Goal: Find specific page/section: Find specific page/section

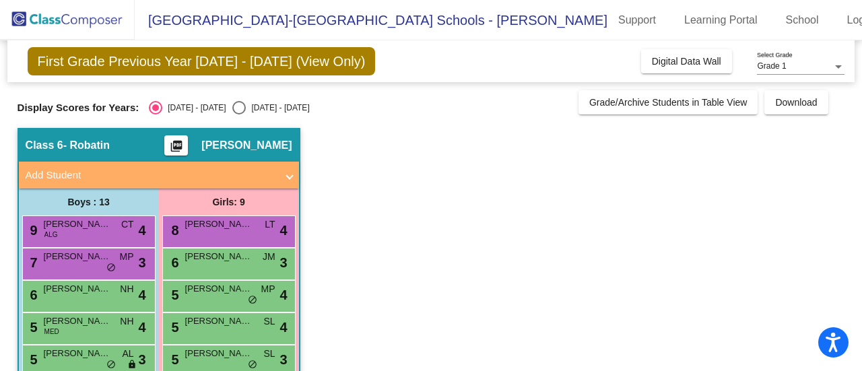
scroll to position [158, 0]
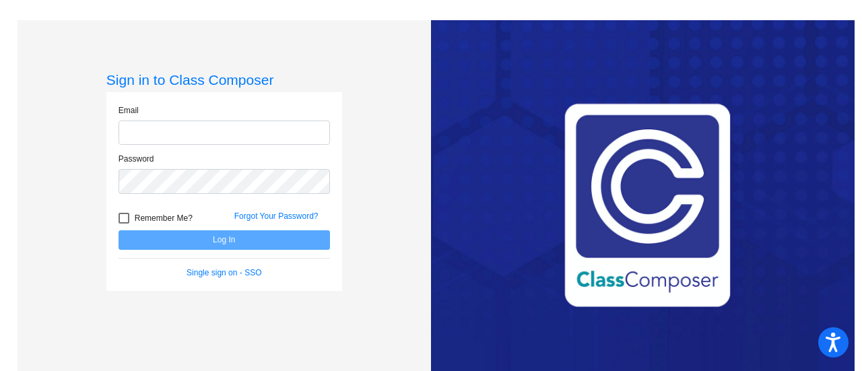
type input "[EMAIL_ADDRESS][DOMAIN_NAME]"
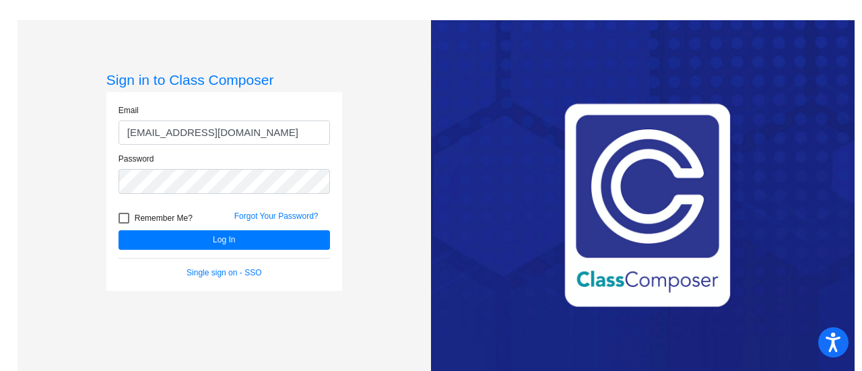
click at [271, 251] on form "Email robatini@bbhcsd.org Password Remember Me? Forgot Your Password? Log In Si…" at bounding box center [224, 191] width 211 height 174
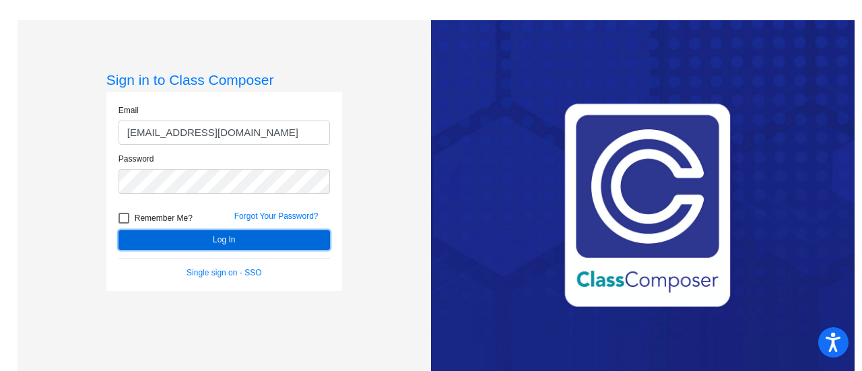
click at [283, 238] on button "Log In" at bounding box center [224, 240] width 211 height 20
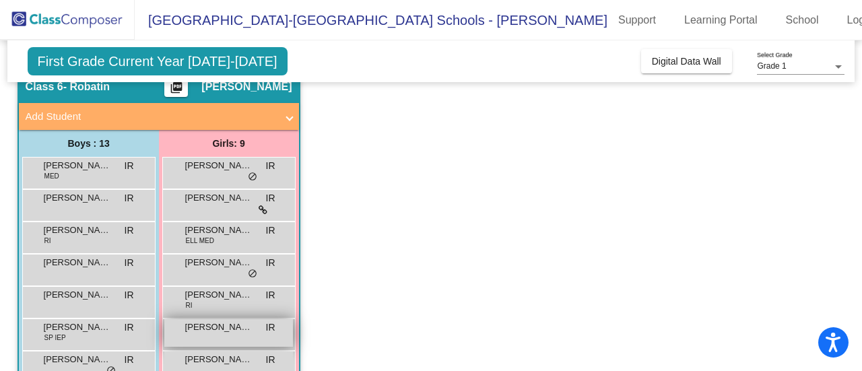
scroll to position [55, 0]
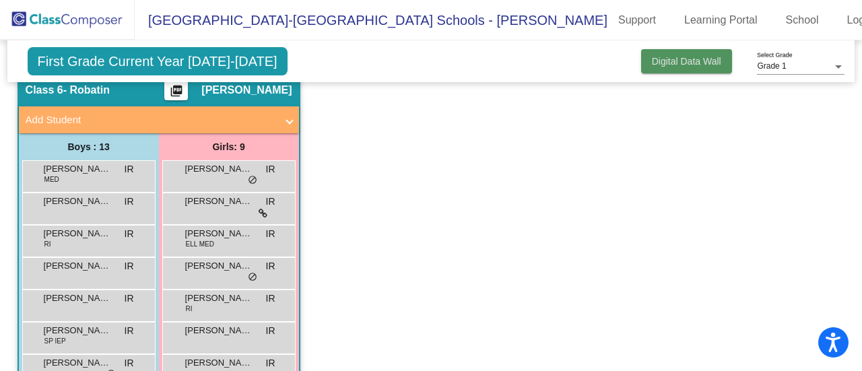
click at [692, 64] on span "Digital Data Wall" at bounding box center [686, 61] width 69 height 11
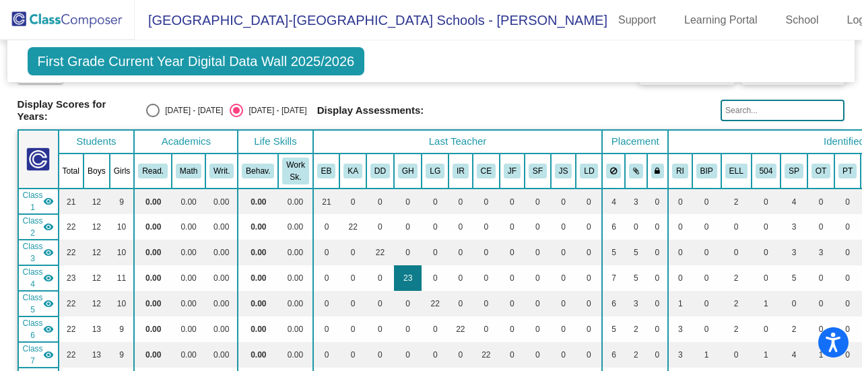
scroll to position [0, 0]
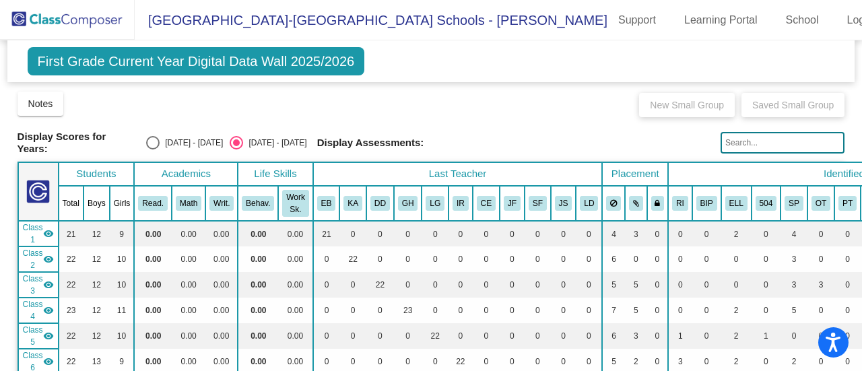
click at [201, 64] on span "First Grade Current Year Digital Data Wall 2025/2026" at bounding box center [196, 61] width 337 height 28
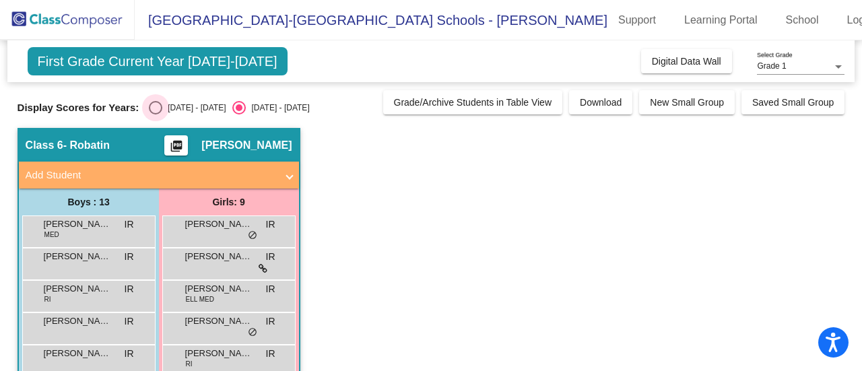
click at [155, 107] on div "Select an option" at bounding box center [155, 107] width 13 height 13
click at [155, 114] on input "[DATE] - [DATE]" at bounding box center [155, 114] width 1 height 1
radio input "true"
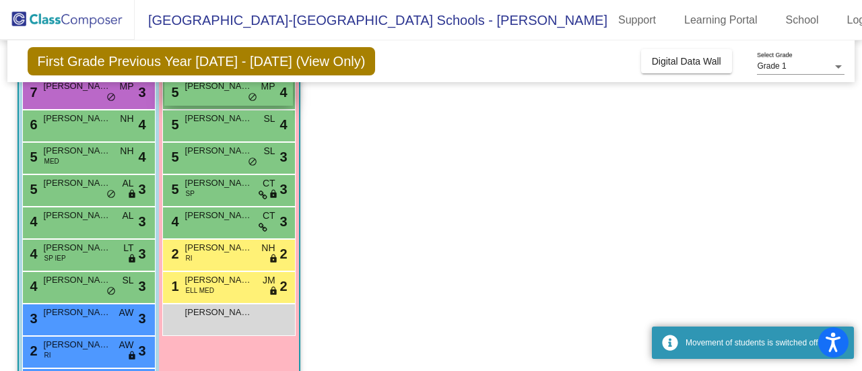
scroll to position [171, 0]
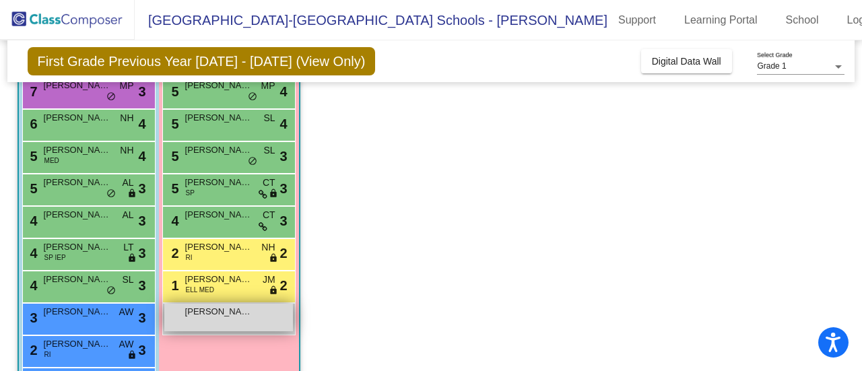
click at [226, 324] on div "Tara Dobrijevic lock do_not_disturb_alt" at bounding box center [228, 318] width 129 height 28
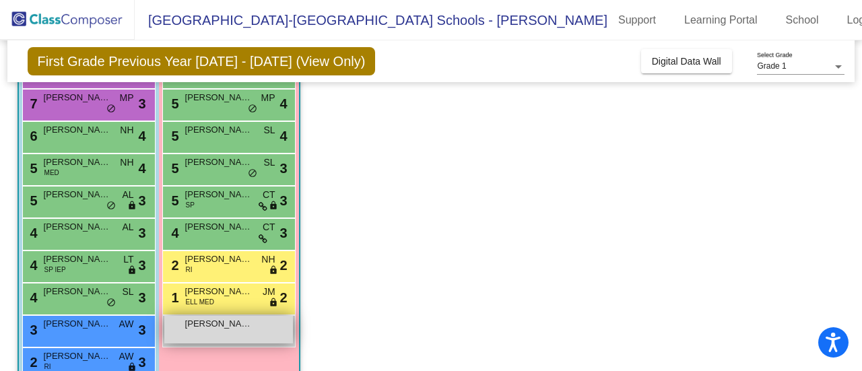
scroll to position [158, 0]
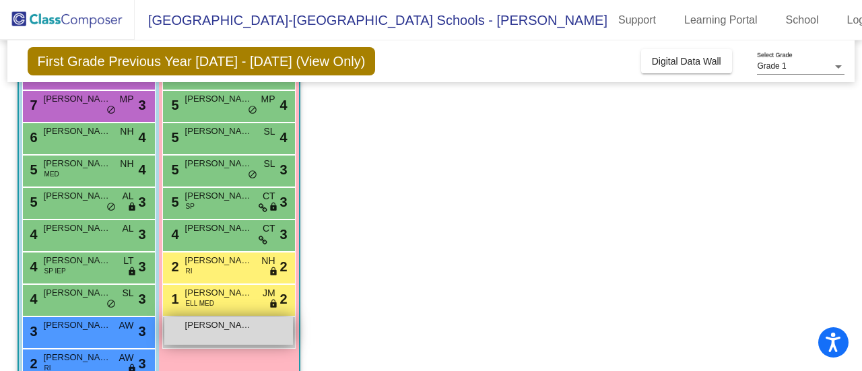
click at [226, 324] on span "[PERSON_NAME]" at bounding box center [218, 325] width 67 height 13
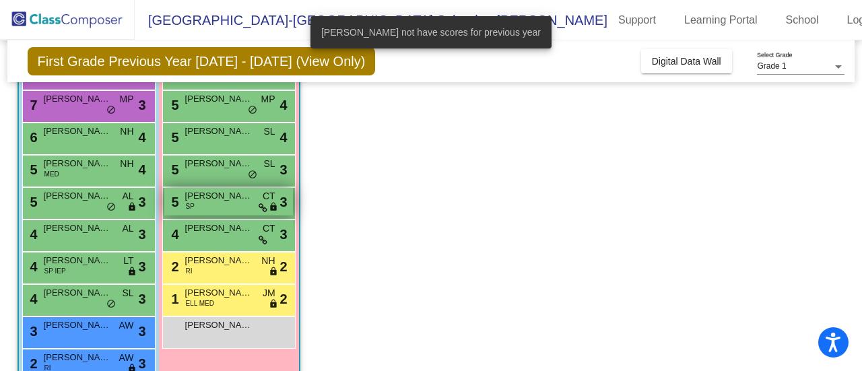
click at [218, 199] on span "[PERSON_NAME]" at bounding box center [218, 195] width 67 height 13
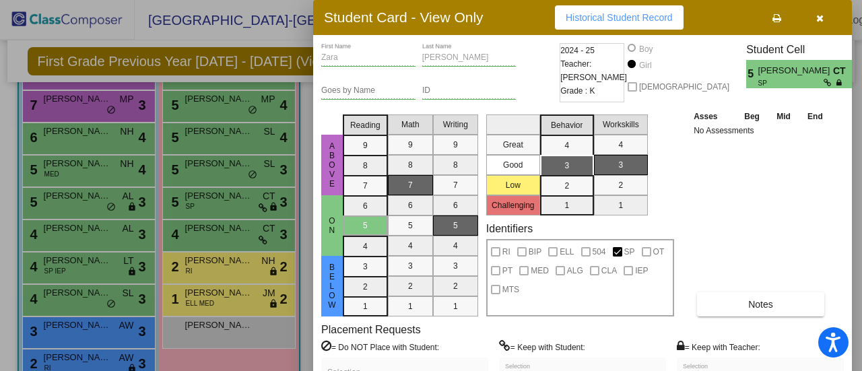
click at [236, 195] on div at bounding box center [431, 185] width 862 height 371
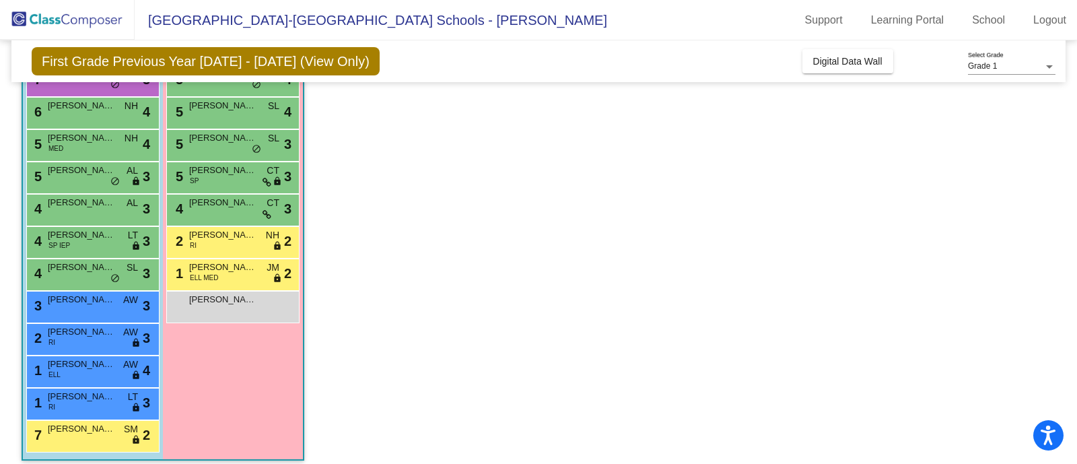
scroll to position [0, 0]
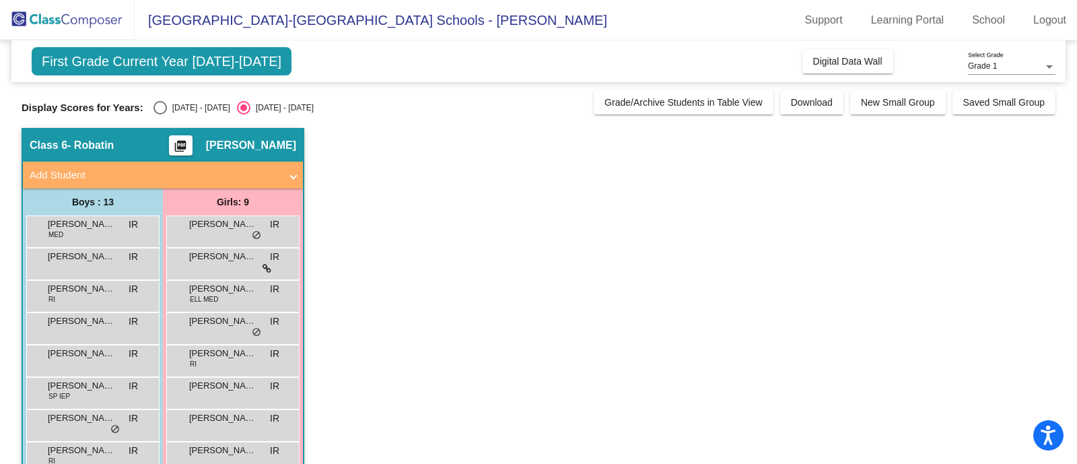
click at [408, 193] on app-classroom "Class 6 - Robatin picture_as_pdf Isabella Robatin Add Student First Name Last N…" at bounding box center [539, 392] width 1034 height 529
